Goal: Task Accomplishment & Management: Manage account settings

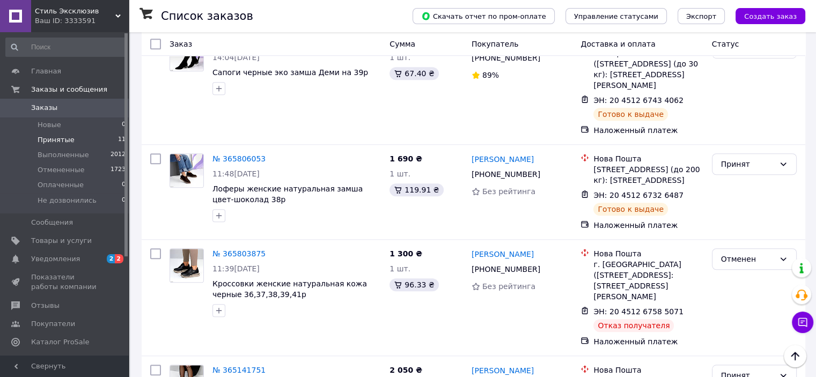
scroll to position [839, 0]
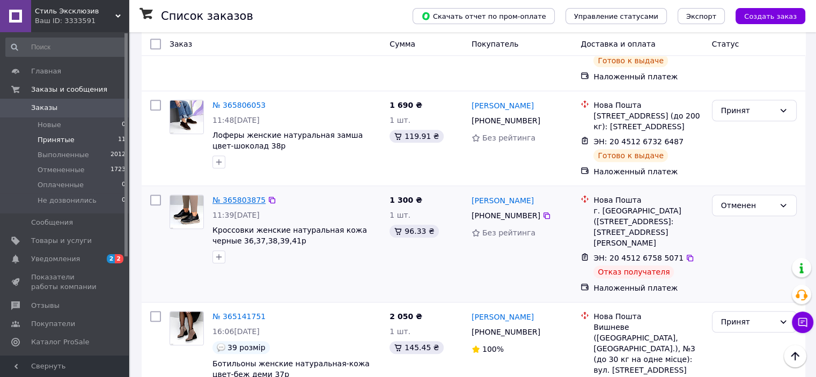
click at [230, 196] on link "№ 365803875" at bounding box center [238, 200] width 53 height 9
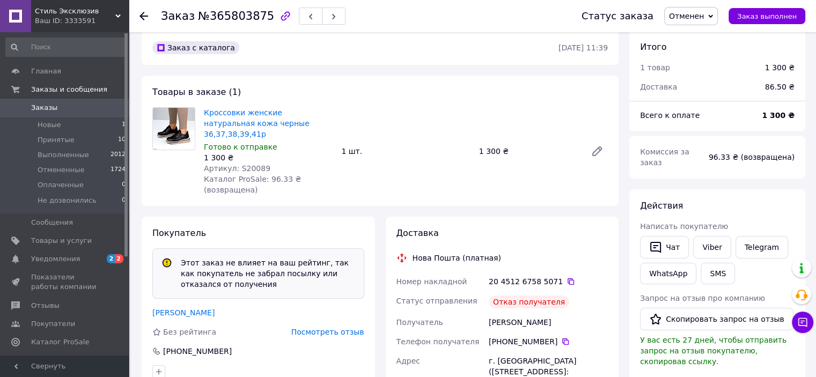
scroll to position [27, 0]
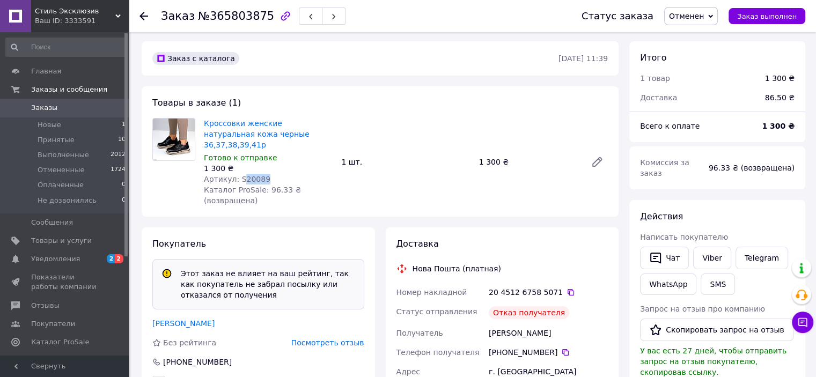
drag, startPoint x: 239, startPoint y: 172, endPoint x: 264, endPoint y: 169, distance: 24.8
click at [264, 174] on div "Артикул: S20089" at bounding box center [268, 179] width 129 height 11
copy span "20089"
click at [460, 154] on div "1 шт." at bounding box center [405, 161] width 137 height 15
click at [146, 13] on icon at bounding box center [143, 16] width 9 height 9
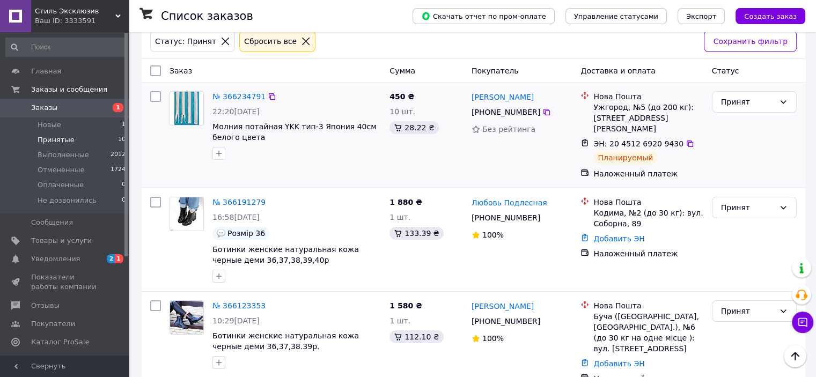
scroll to position [107, 0]
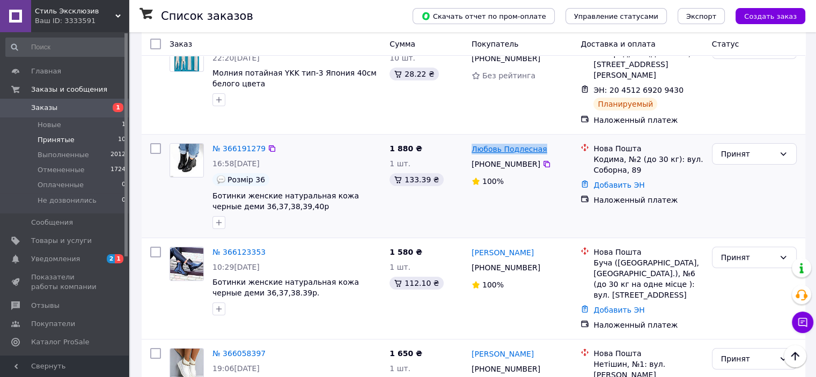
drag, startPoint x: 543, startPoint y: 135, endPoint x: 471, endPoint y: 135, distance: 71.9
click at [471, 142] on div "Любовь Подлесная" at bounding box center [521, 148] width 103 height 13
copy link "Любовь Подлесная"
click at [543, 161] on icon at bounding box center [546, 164] width 6 height 6
drag, startPoint x: 593, startPoint y: 150, endPoint x: 636, endPoint y: 153, distance: 43.6
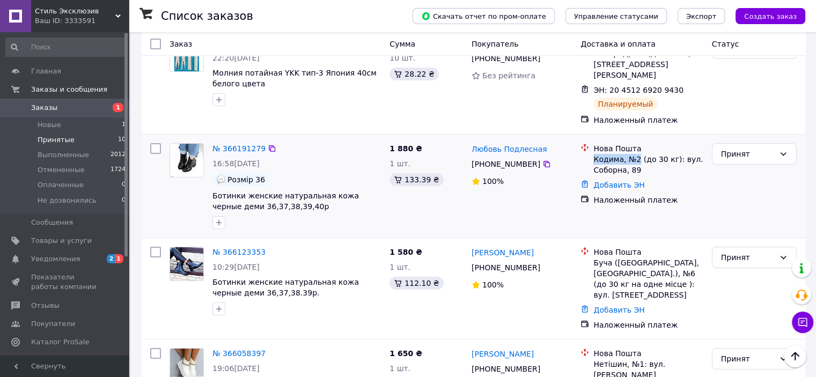
click at [636, 154] on div "Кодима, №2 (до 30 кг): вул. Соборна, 89" at bounding box center [647, 164] width 109 height 21
copy div "Кодима, №2"
click at [388, 212] on div "1 880 ₴ 1 шт. 133.39 ₴" at bounding box center [426, 186] width 82 height 94
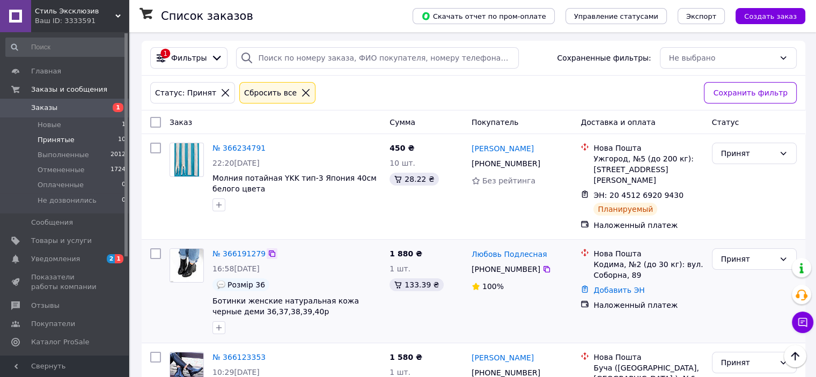
scroll to position [0, 0]
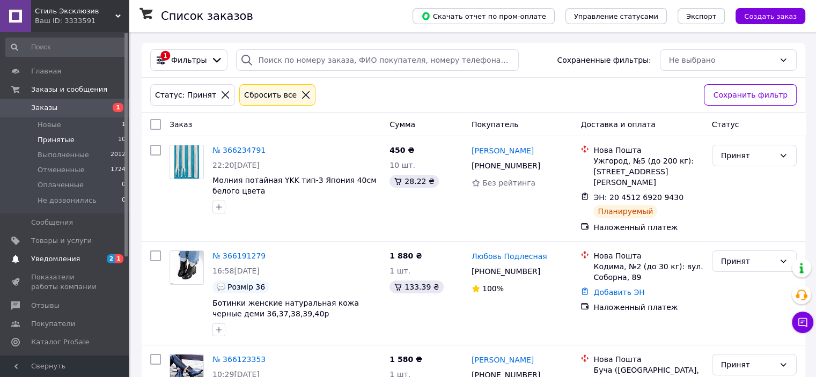
click at [41, 259] on span "Уведомления" at bounding box center [55, 259] width 49 height 10
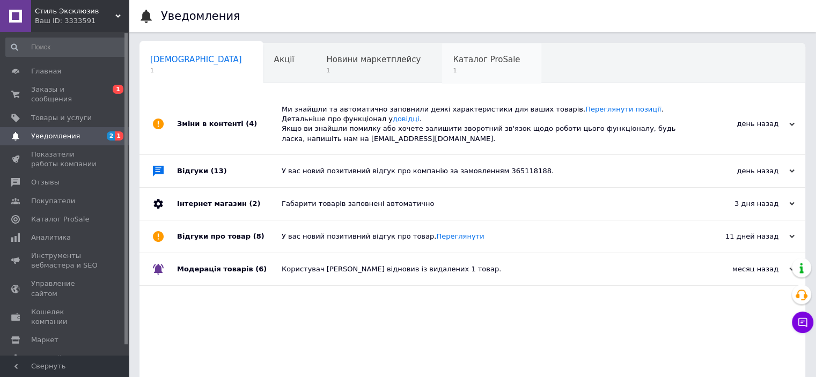
click at [453, 62] on span "Каталог ProSale" at bounding box center [486, 60] width 67 height 10
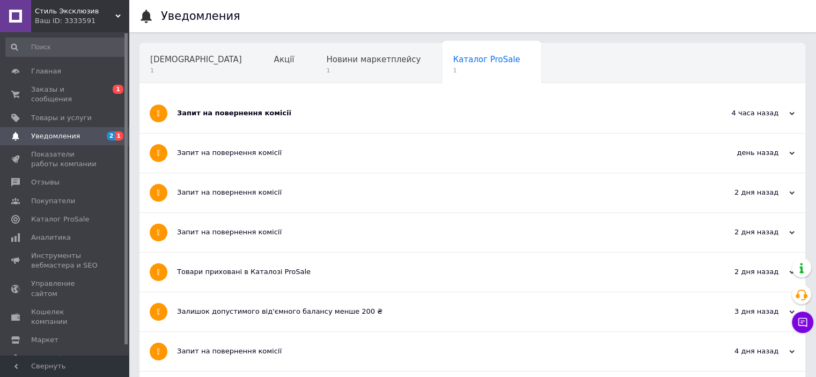
click at [407, 108] on div "Запит на повернення комісії" at bounding box center [432, 113] width 510 height 10
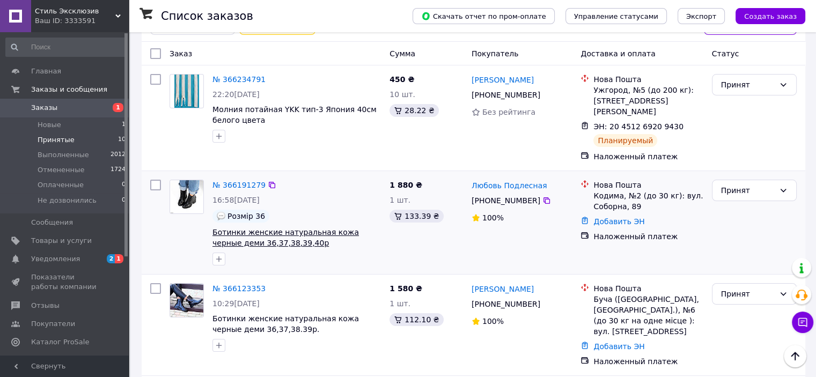
scroll to position [54, 0]
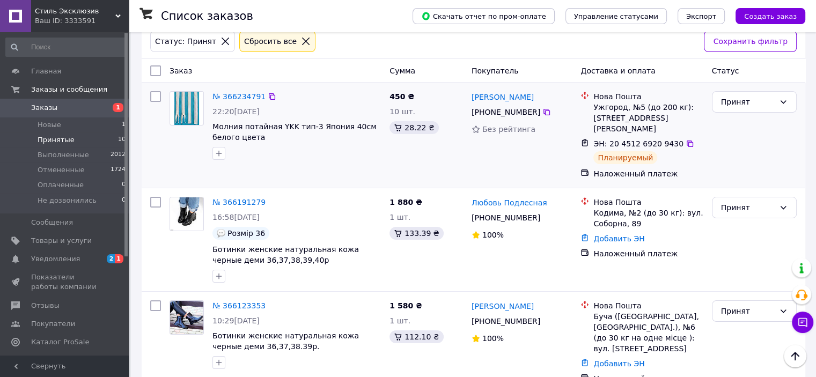
click at [427, 152] on div "450 ₴ 10 шт. 28.22 ₴" at bounding box center [426, 135] width 82 height 97
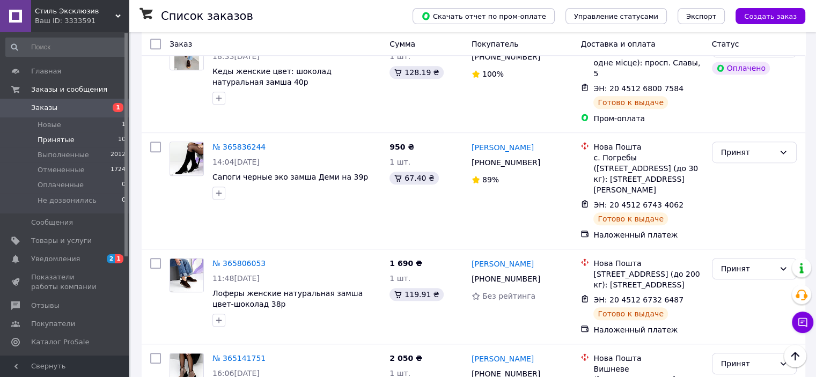
scroll to position [753, 0]
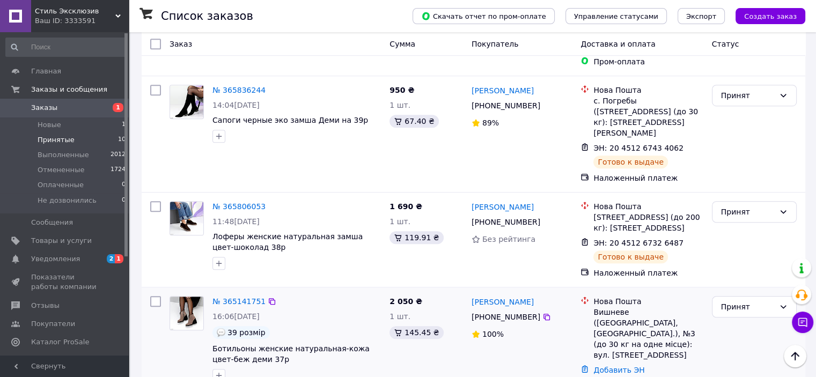
click at [437, 336] on div "2 050 ₴ 1 шт. 145.45 ₴" at bounding box center [426, 343] width 82 height 103
click at [230, 297] on link "№ 365141751" at bounding box center [238, 301] width 53 height 9
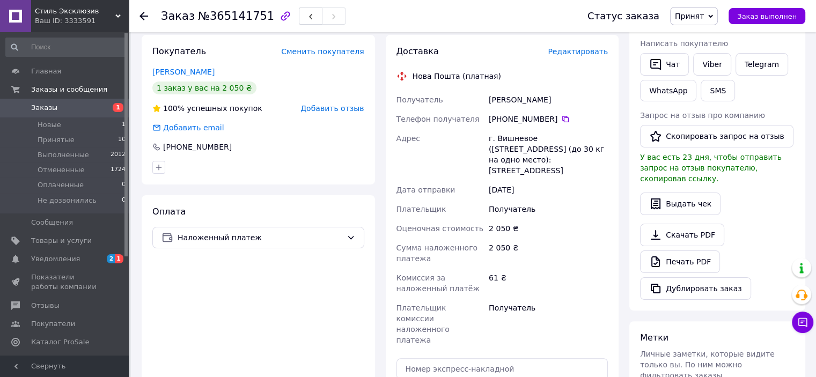
scroll to position [268, 0]
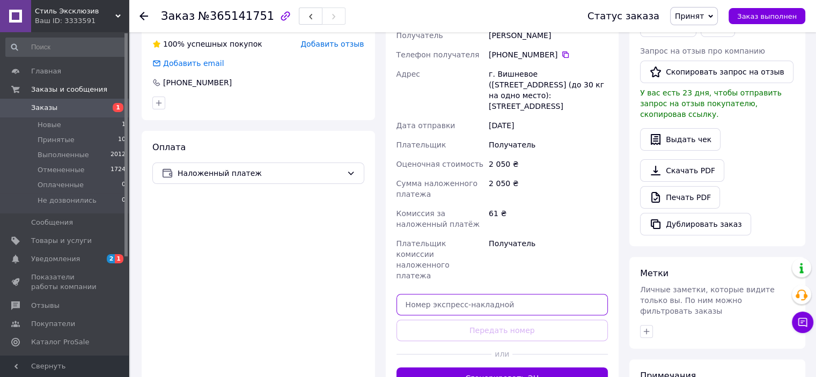
click at [451, 294] on input "text" at bounding box center [502, 304] width 212 height 21
paste input "20451268973751"
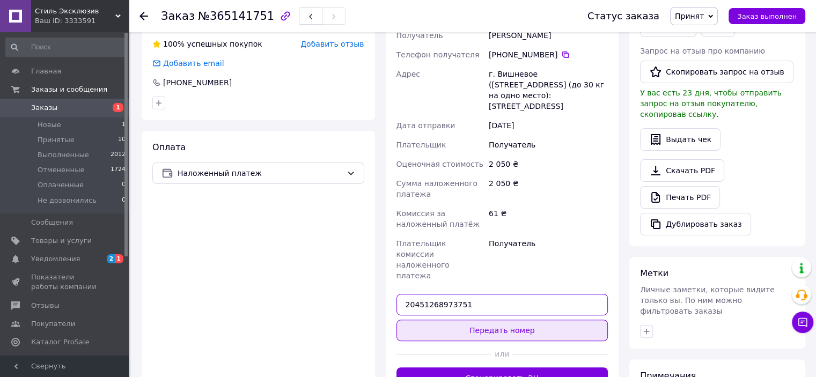
type input "20451268973751"
click at [456, 320] on button "Передать номер" at bounding box center [502, 330] width 212 height 21
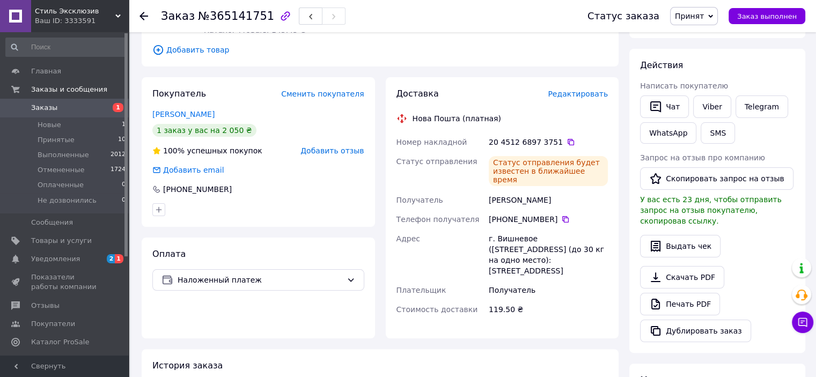
scroll to position [161, 0]
click at [486, 19] on div "Заказ №365141751" at bounding box center [363, 16] width 405 height 32
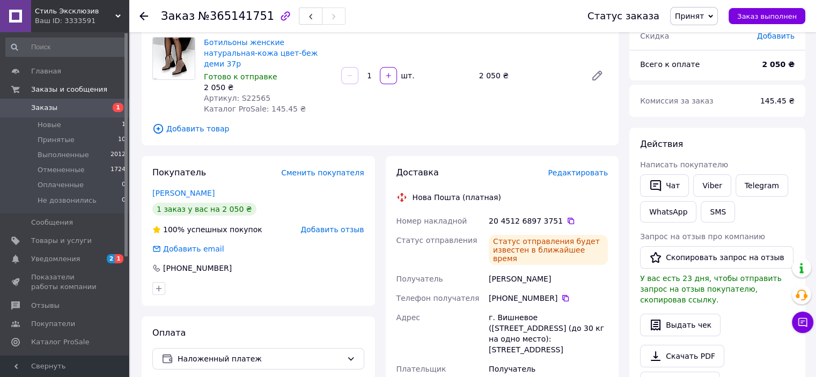
scroll to position [0, 0]
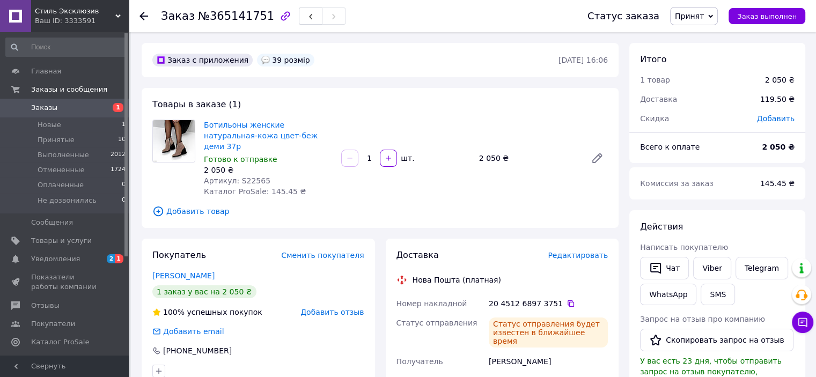
click at [142, 18] on use at bounding box center [143, 16] width 9 height 9
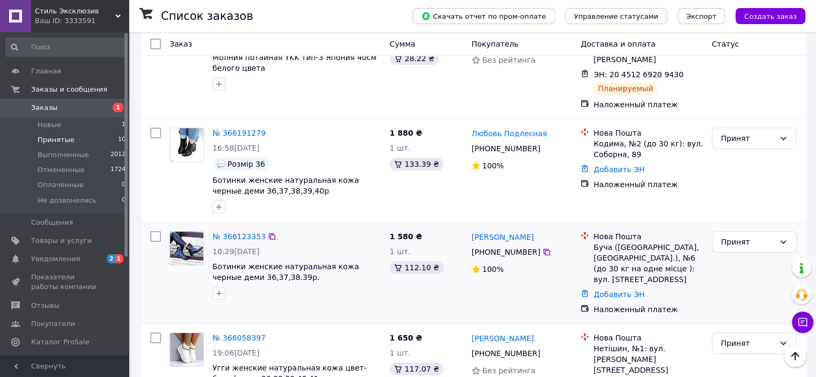
scroll to position [107, 0]
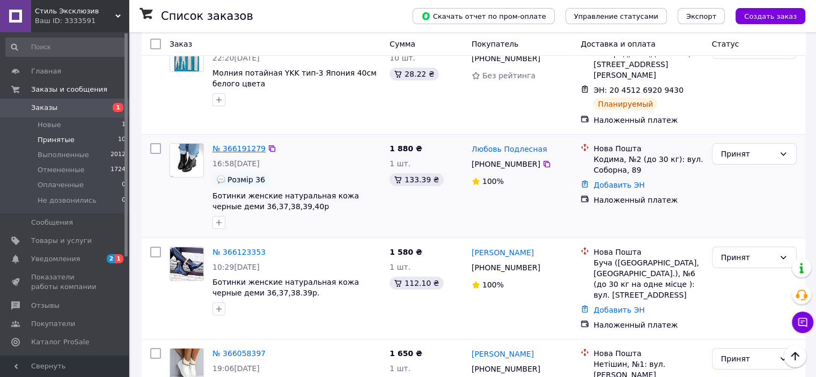
click at [233, 144] on link "№ 366191279" at bounding box center [238, 148] width 53 height 9
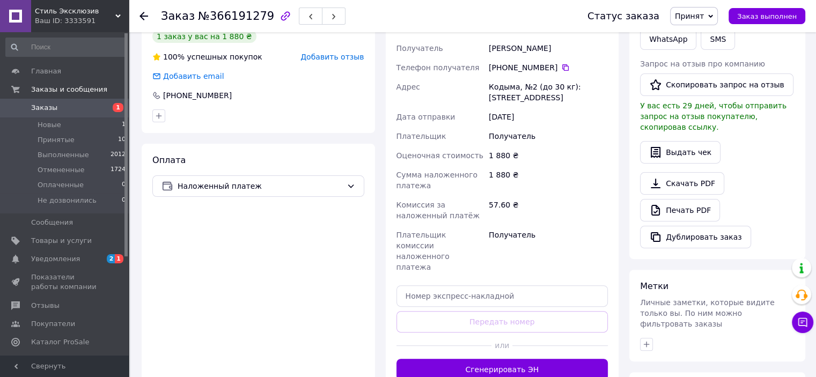
scroll to position [268, 0]
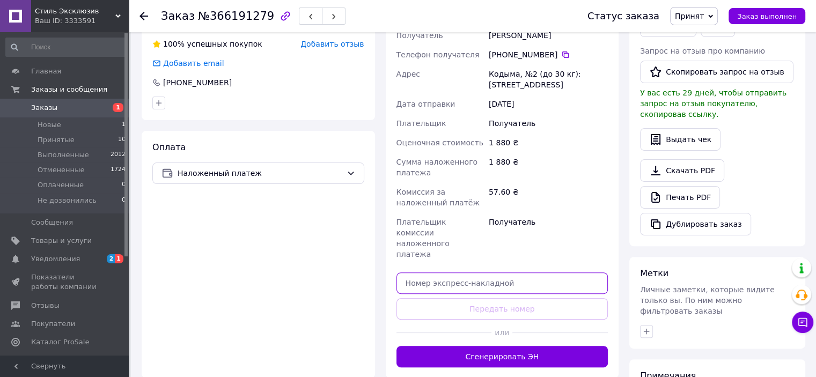
click at [440, 272] on input "text" at bounding box center [502, 282] width 212 height 21
paste input "20451268823617"
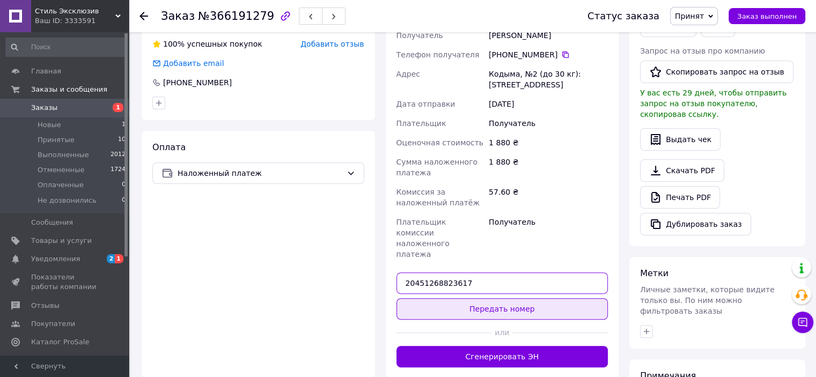
type input "20451268823617"
click at [473, 298] on button "Передать номер" at bounding box center [502, 308] width 212 height 21
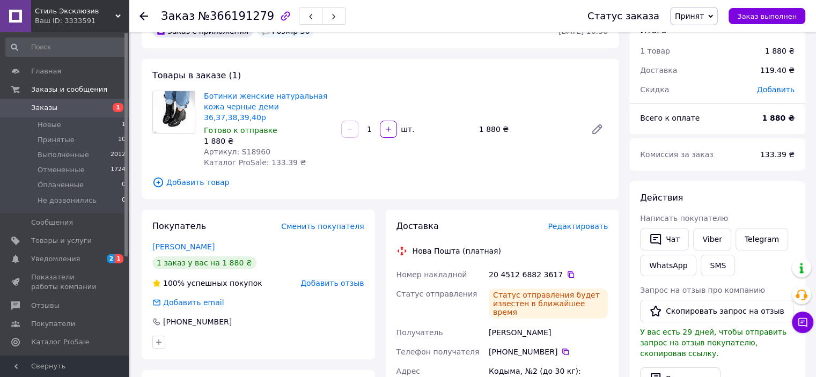
scroll to position [0, 0]
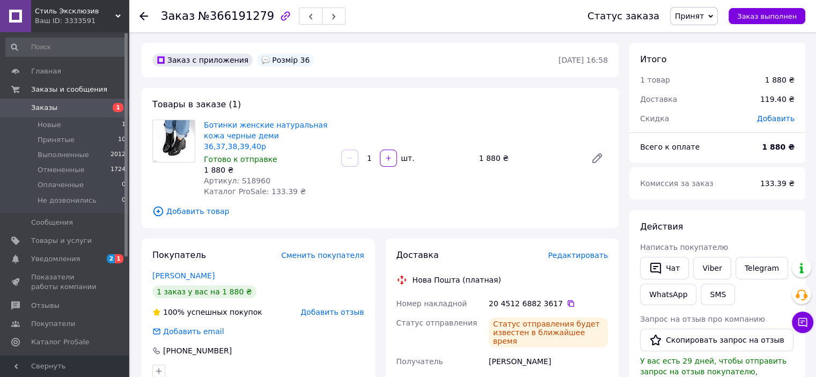
click at [430, 169] on div "Ботинки женские натуральная кожа черные деми 36,37,38,39,40р Готово к отправке …" at bounding box center [406, 158] width 412 height 82
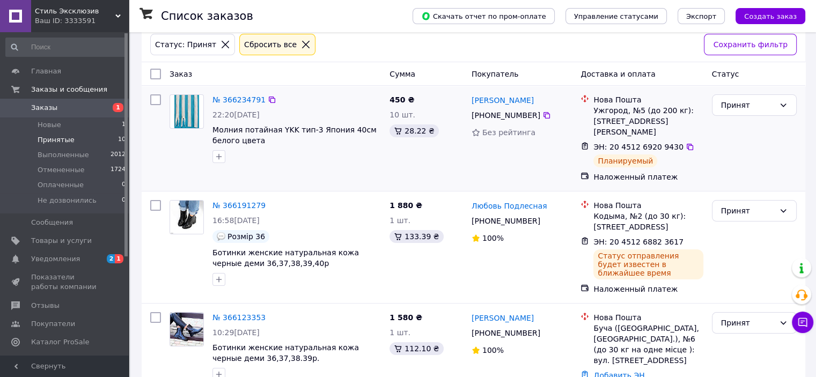
scroll to position [107, 0]
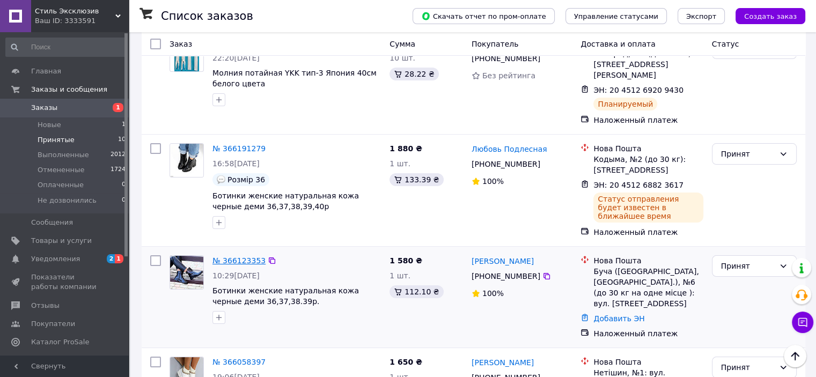
click at [240, 256] on link "№ 366123353" at bounding box center [238, 260] width 53 height 9
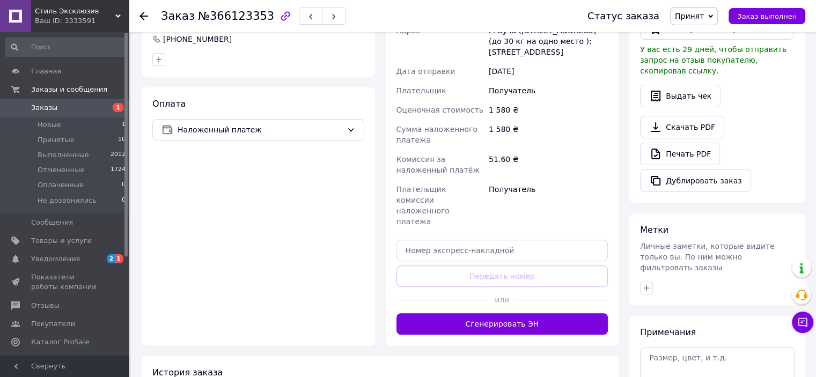
scroll to position [322, 0]
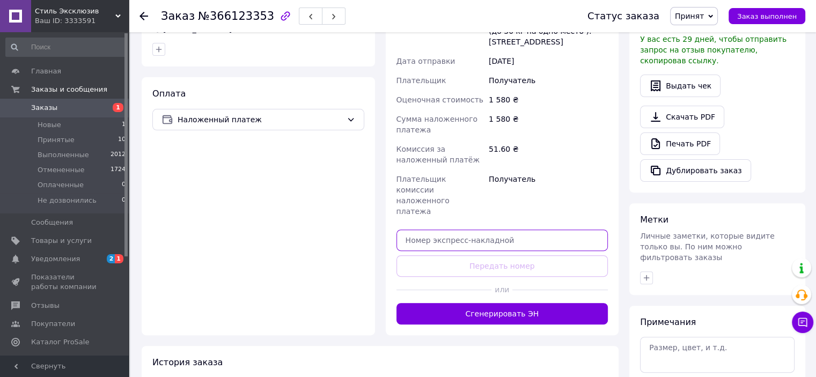
click at [470, 230] on input "text" at bounding box center [502, 240] width 212 height 21
paste input "20451268844003"
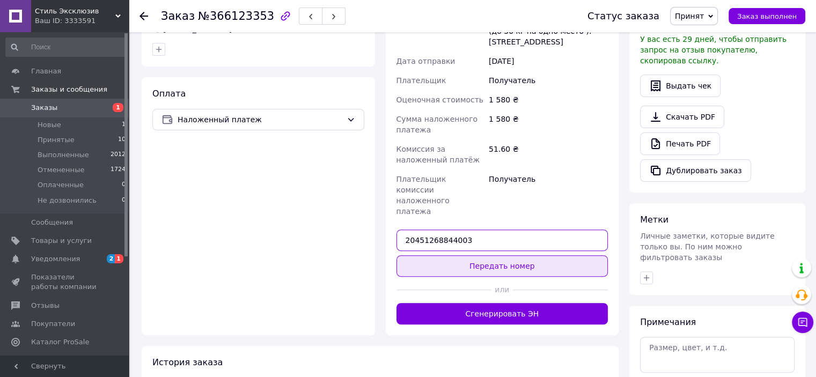
type input "20451268844003"
click at [472, 255] on button "Передать номер" at bounding box center [502, 265] width 212 height 21
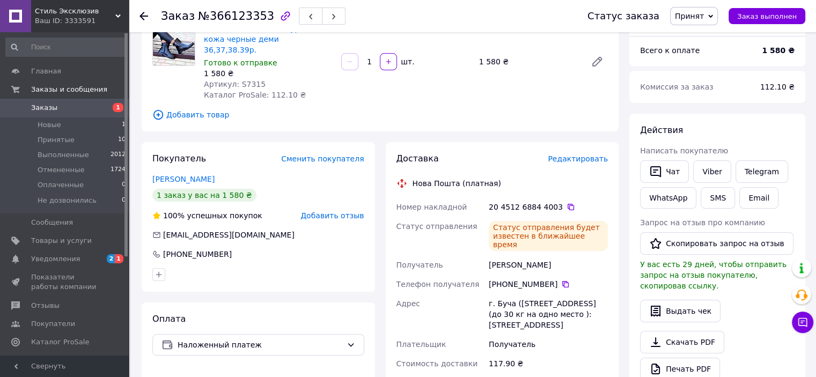
scroll to position [0, 0]
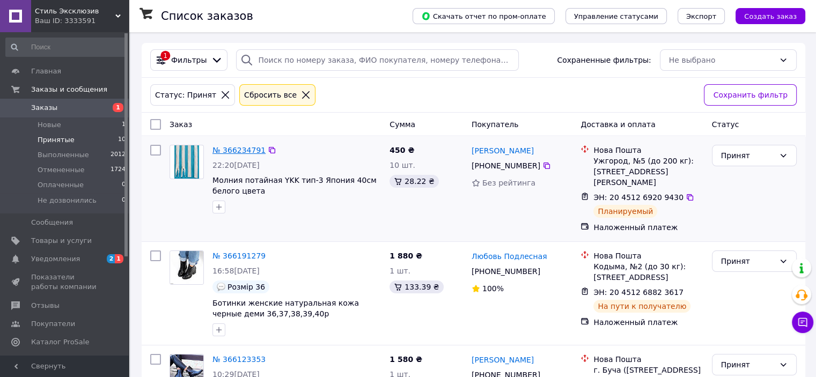
click at [236, 148] on link "№ 366234791" at bounding box center [238, 150] width 53 height 9
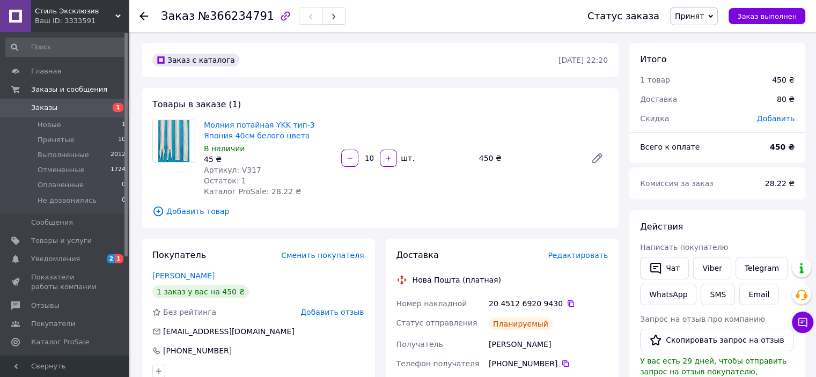
click at [189, 130] on picture at bounding box center [173, 141] width 43 height 43
click at [219, 127] on link "Молния потайная YKK тип-3 Япония 40см белого цвета" at bounding box center [259, 130] width 111 height 19
drag, startPoint x: 235, startPoint y: 170, endPoint x: 265, endPoint y: 170, distance: 30.0
click at [265, 170] on div "Артикул: V317" at bounding box center [268, 170] width 129 height 11
copy span "V317"
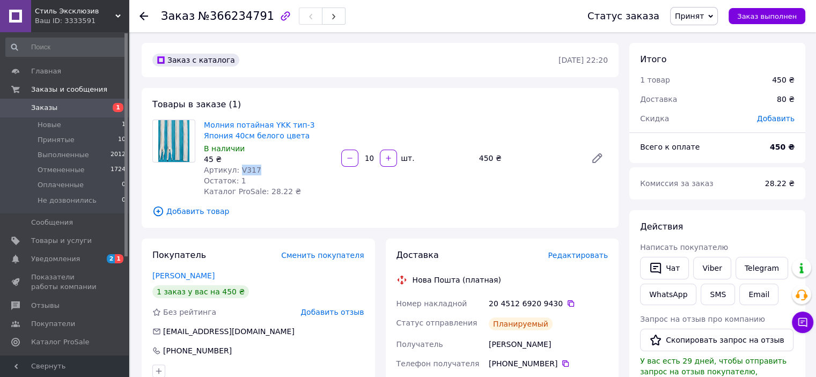
drag, startPoint x: 562, startPoint y: 342, endPoint x: 487, endPoint y: 338, distance: 75.7
click at [487, 338] on div "Баліцька Мирослава" at bounding box center [548, 344] width 123 height 19
copy div "Баліцька Мирослава"
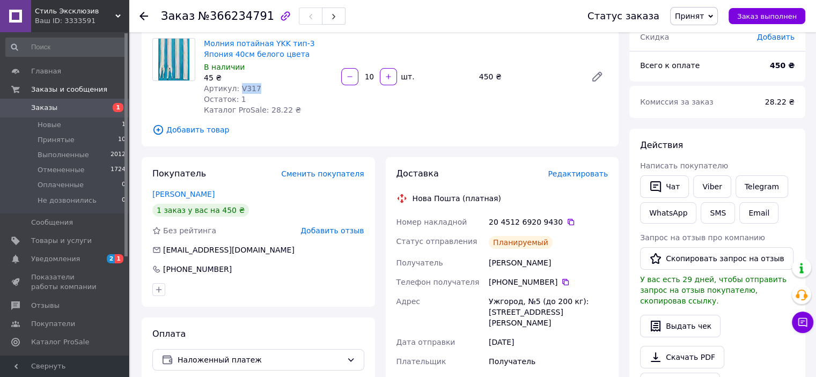
scroll to position [107, 0]
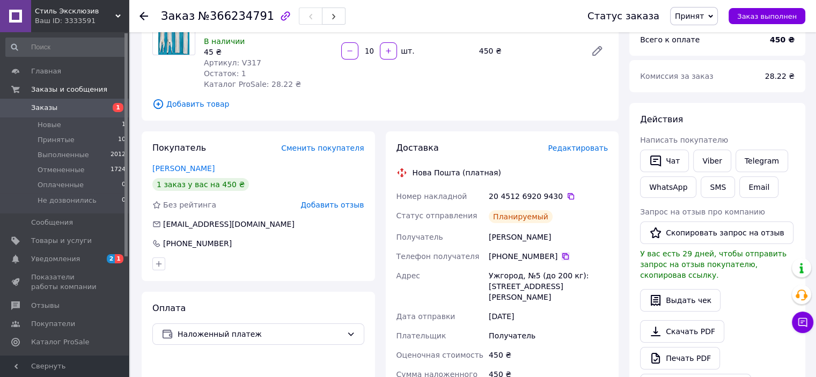
click at [561, 254] on icon at bounding box center [565, 256] width 9 height 9
drag, startPoint x: 487, startPoint y: 276, endPoint x: 534, endPoint y: 272, distance: 46.8
click at [534, 272] on div "Ужгород, №5 (до 200 кг): [STREET_ADDRESS][PERSON_NAME]" at bounding box center [548, 286] width 123 height 41
copy div "Ужгород, №5"
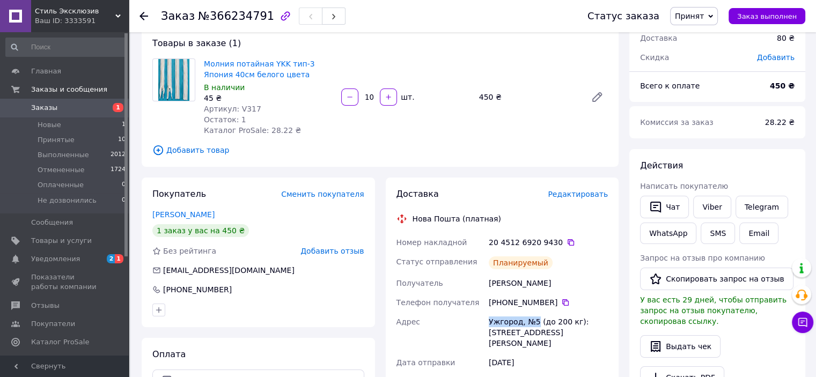
scroll to position [0, 0]
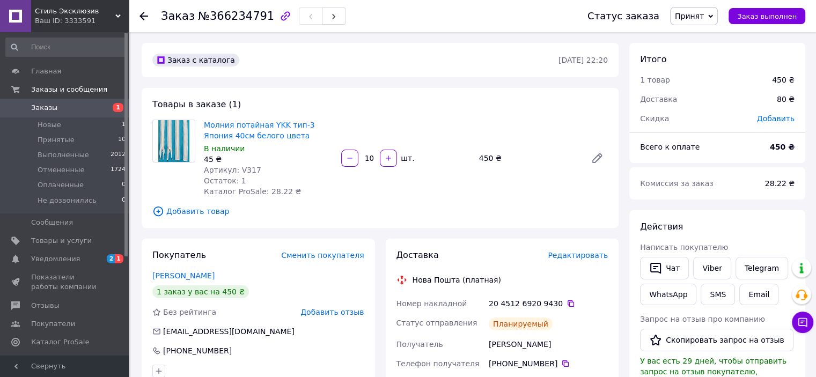
click at [144, 12] on use at bounding box center [143, 16] width 9 height 9
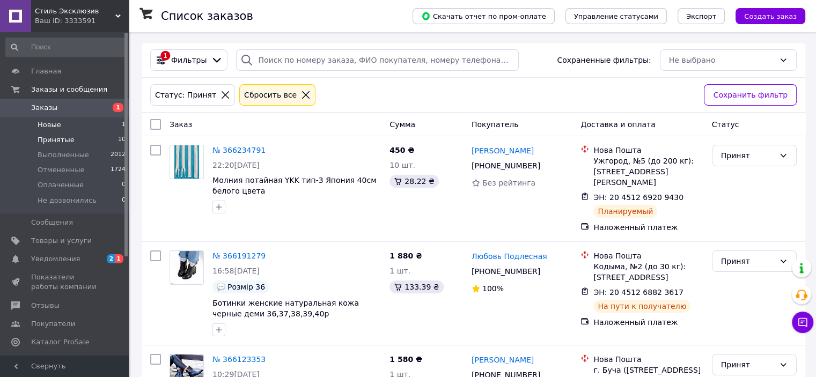
click at [54, 127] on span "Новые" at bounding box center [50, 125] width 24 height 10
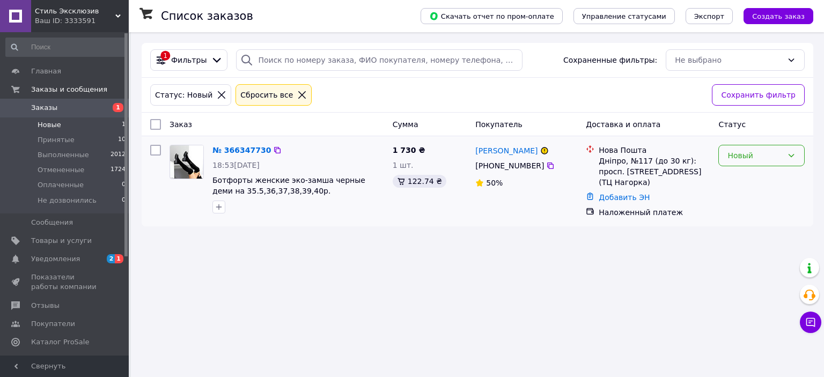
click at [754, 163] on div "Новый" at bounding box center [761, 155] width 86 height 21
click at [749, 178] on li "Принят" at bounding box center [761, 178] width 85 height 19
click at [236, 149] on link "№ 366347730" at bounding box center [238, 150] width 53 height 9
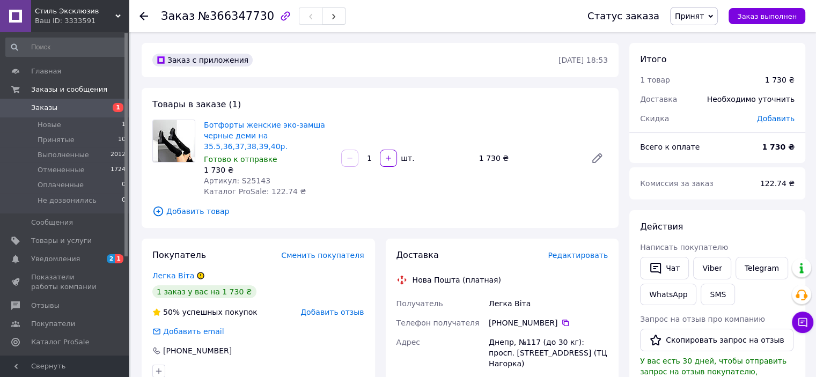
click at [542, 205] on span "Добавить товар" at bounding box center [379, 211] width 455 height 12
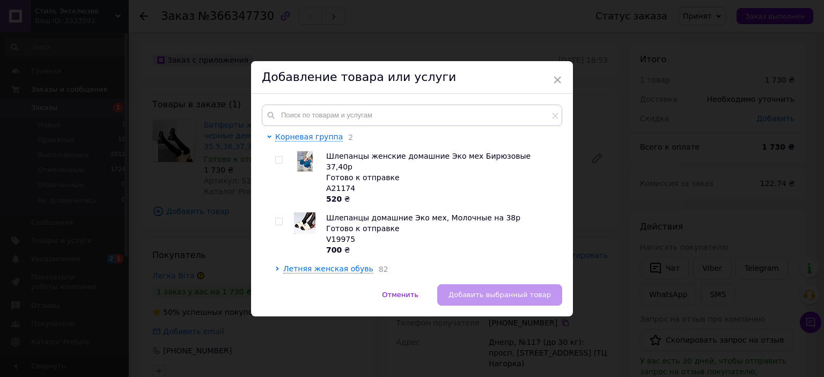
click at [559, 75] on span "×" at bounding box center [557, 80] width 10 height 18
